Goal: Information Seeking & Learning: Learn about a topic

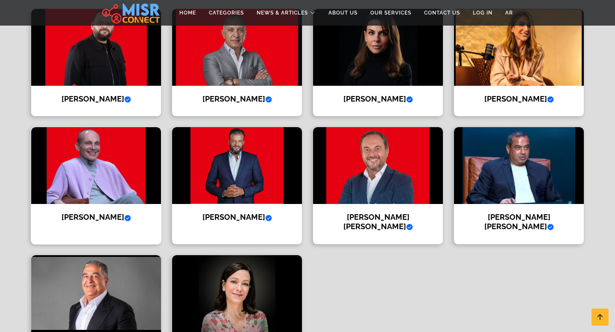
scroll to position [330, 0]
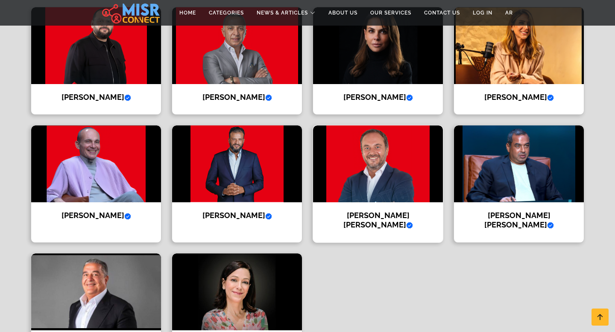
click at [377, 211] on h4 "Ahmed Tarek Khalil Verified account" at bounding box center [377, 220] width 117 height 18
click at [248, 198] on div "Ayman Mamdouh Abbas Verified account Biography of Ayman Mamdouh Abbas" at bounding box center [237, 183] width 131 height 117
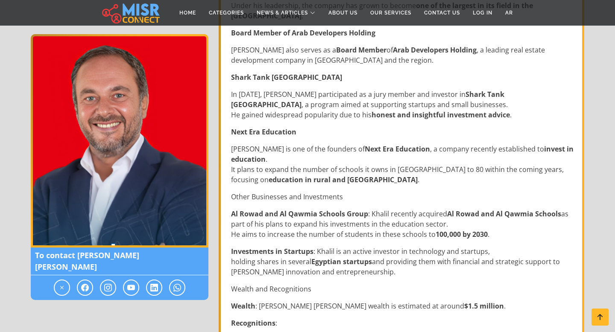
scroll to position [450, 0]
